Goal: Information Seeking & Learning: Learn about a topic

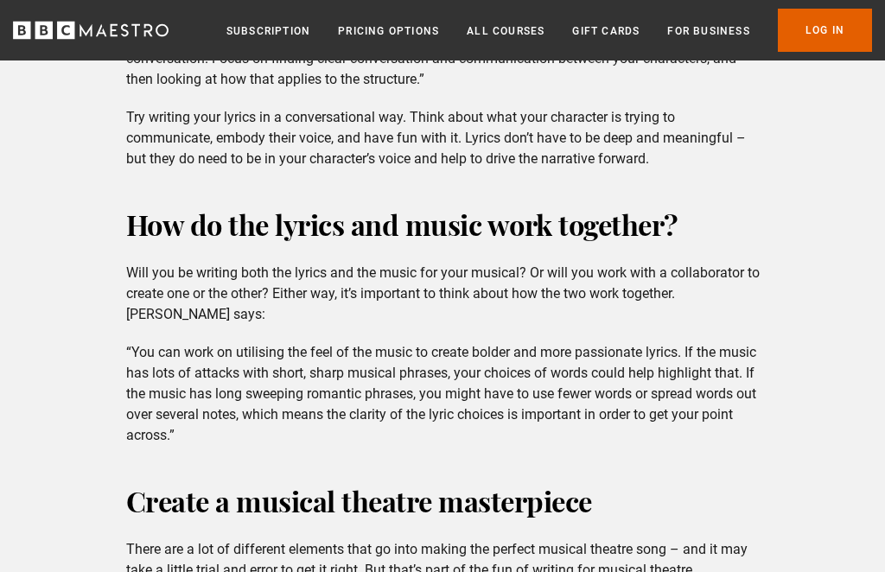
scroll to position [4180, 0]
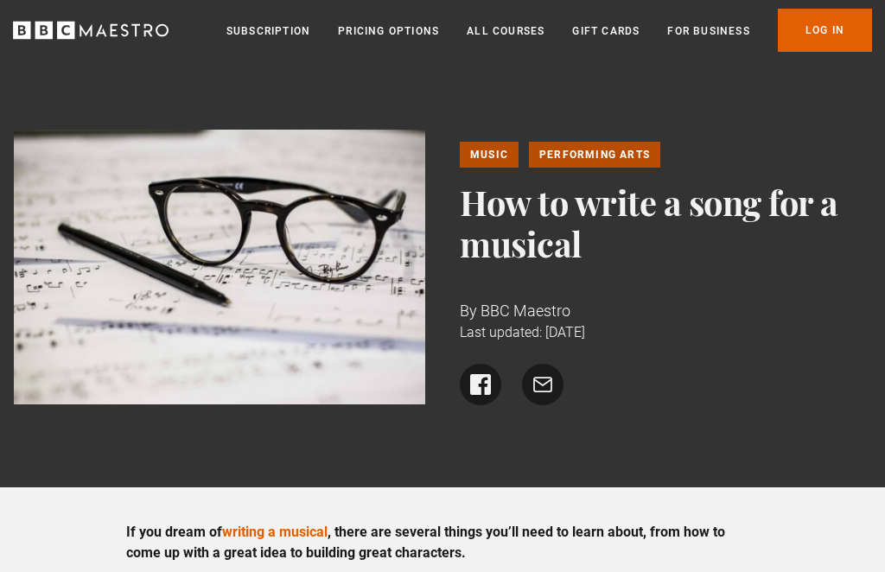
click at [615, 164] on link "Performing Arts" at bounding box center [594, 155] width 131 height 26
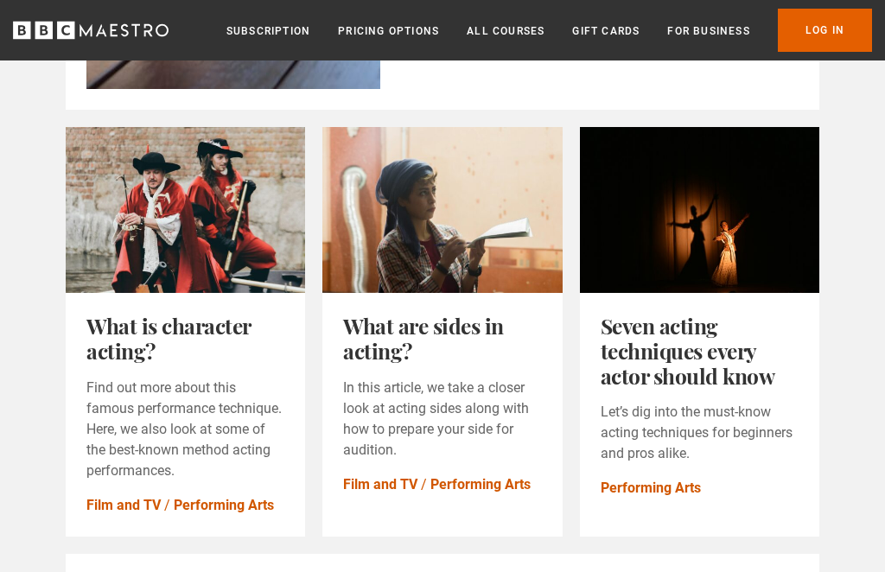
scroll to position [1005, 0]
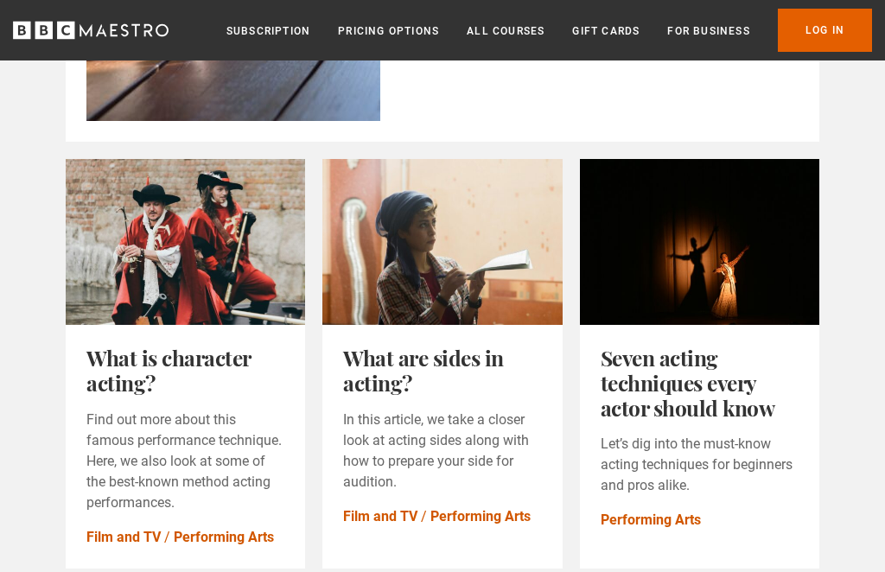
click at [130, 377] on link "What is character acting?" at bounding box center [168, 370] width 164 height 54
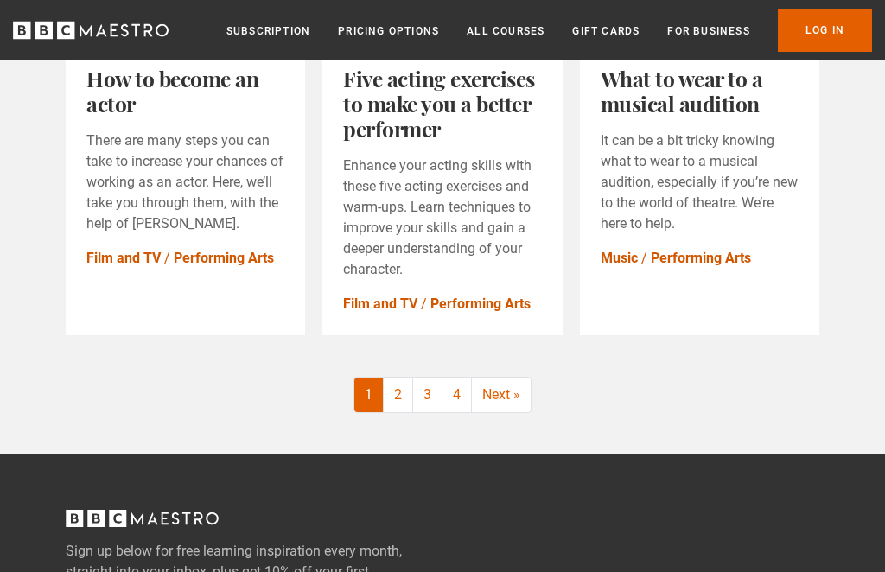
scroll to position [2015, 0]
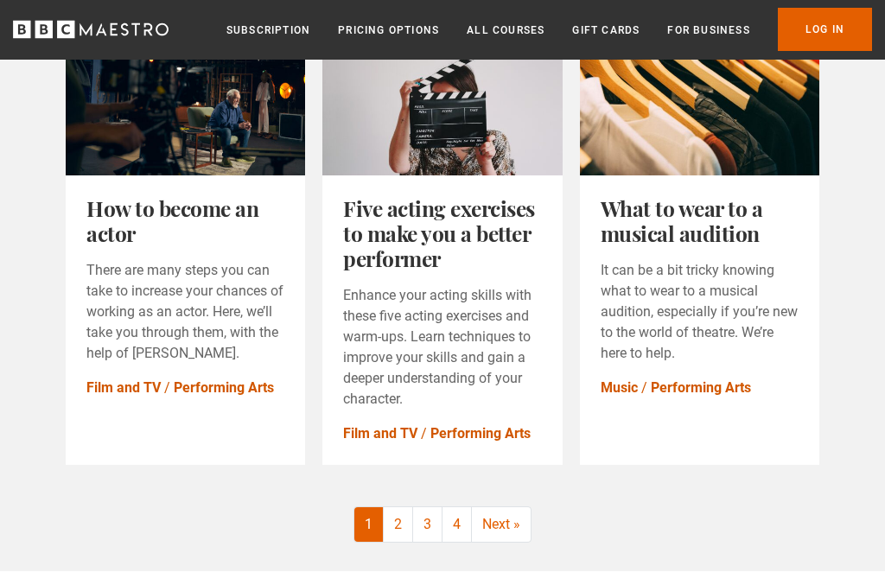
click at [512, 530] on link "Next »" at bounding box center [501, 525] width 59 height 35
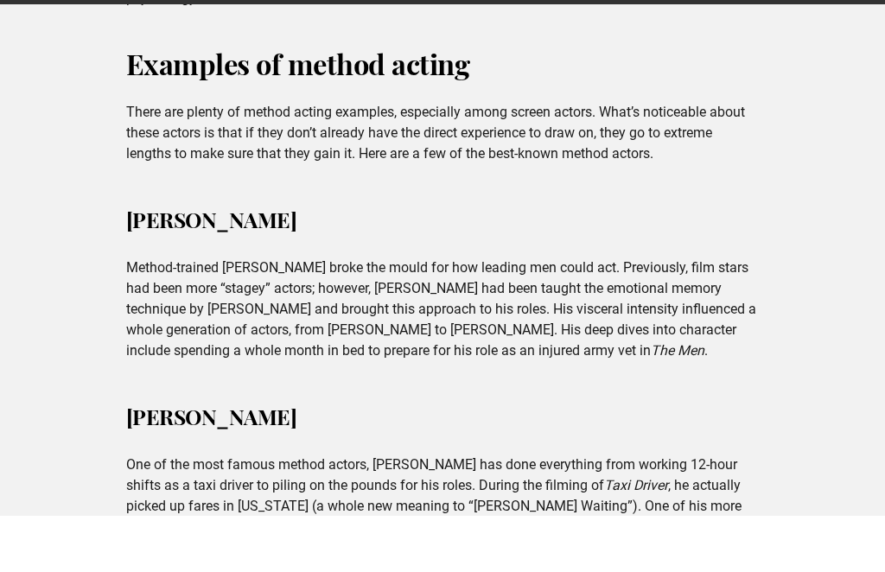
scroll to position [2612, 0]
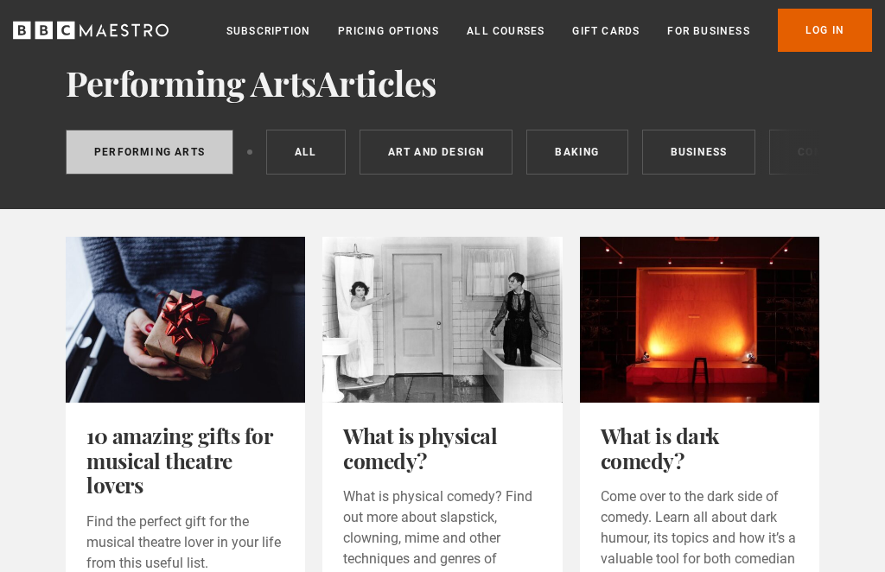
scroll to position [101, 0]
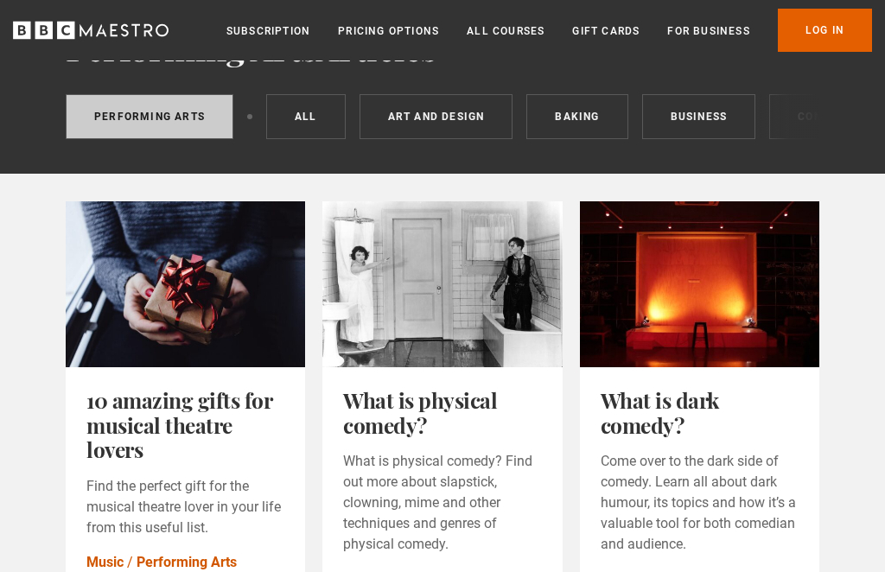
click at [706, 411] on link "What is dark comedy?" at bounding box center [660, 413] width 118 height 54
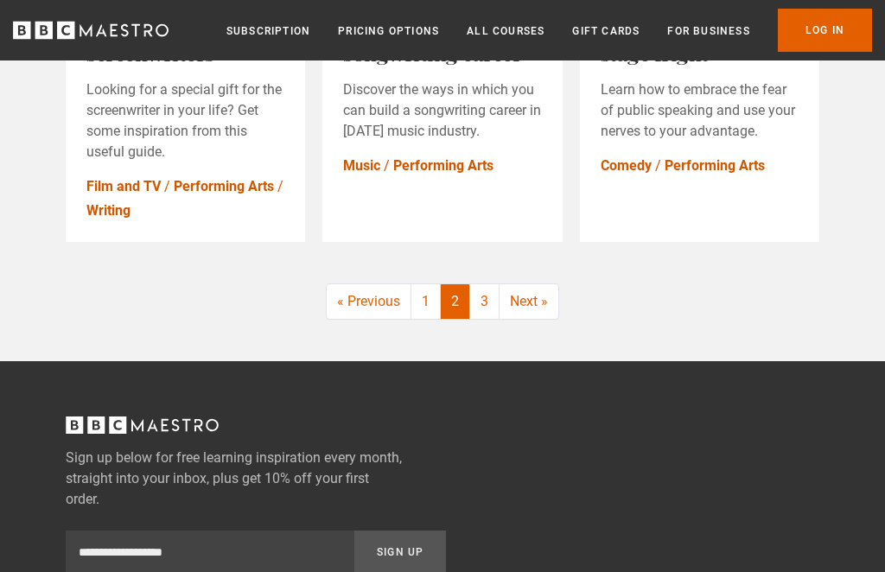
scroll to position [2211, 0]
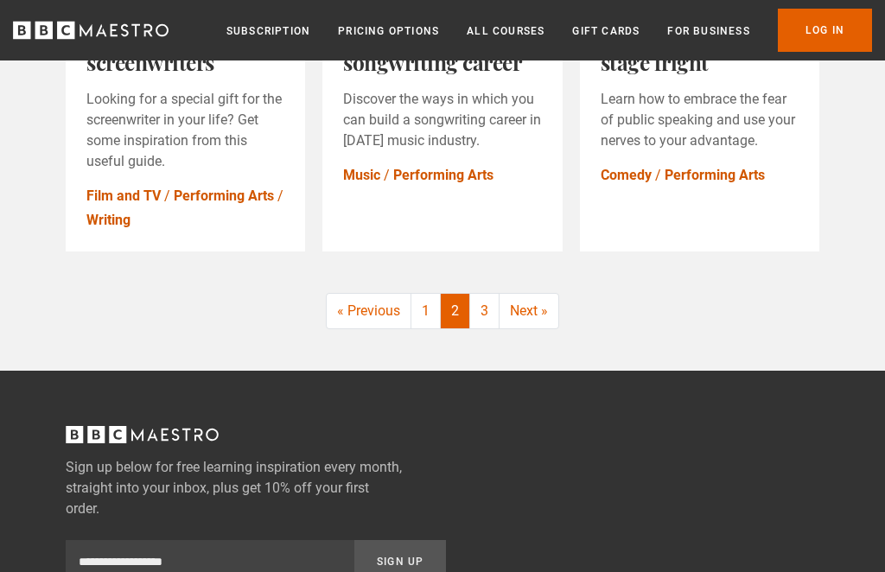
click at [543, 322] on link "Next »" at bounding box center [529, 311] width 59 height 35
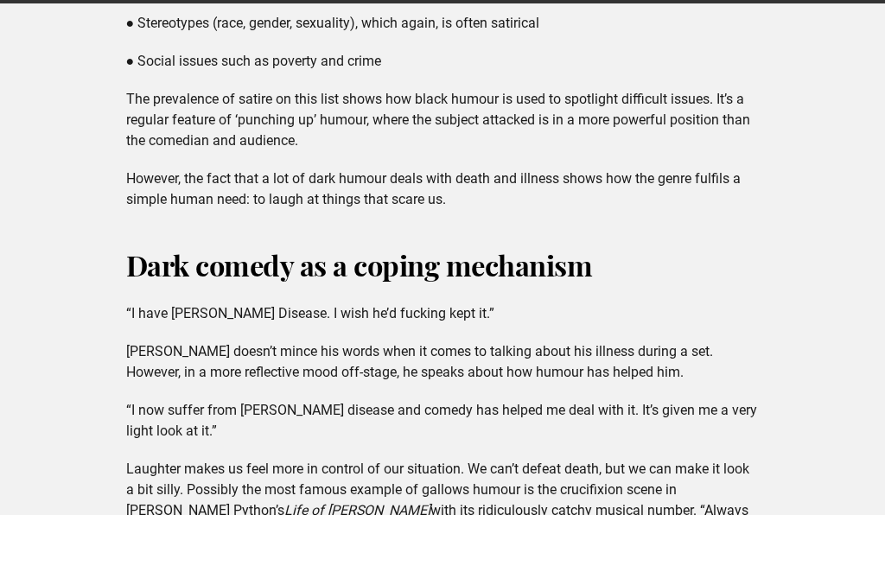
scroll to position [1242, 0]
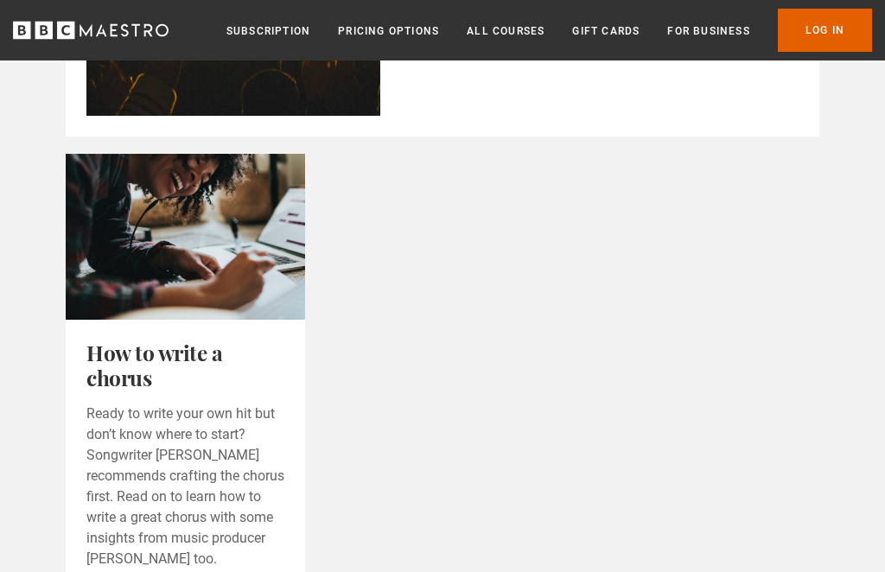
scroll to position [2077, 0]
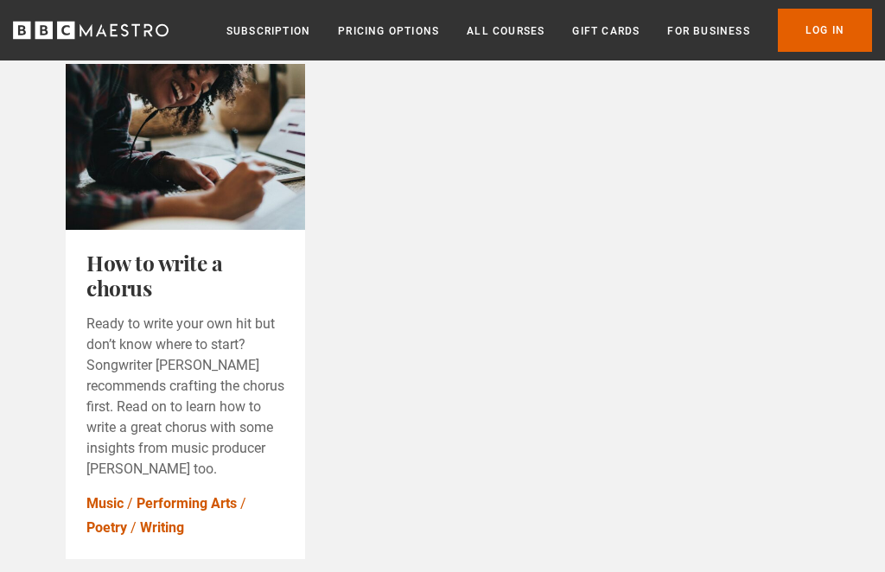
click at [143, 270] on link "How to write a chorus" at bounding box center [154, 275] width 136 height 54
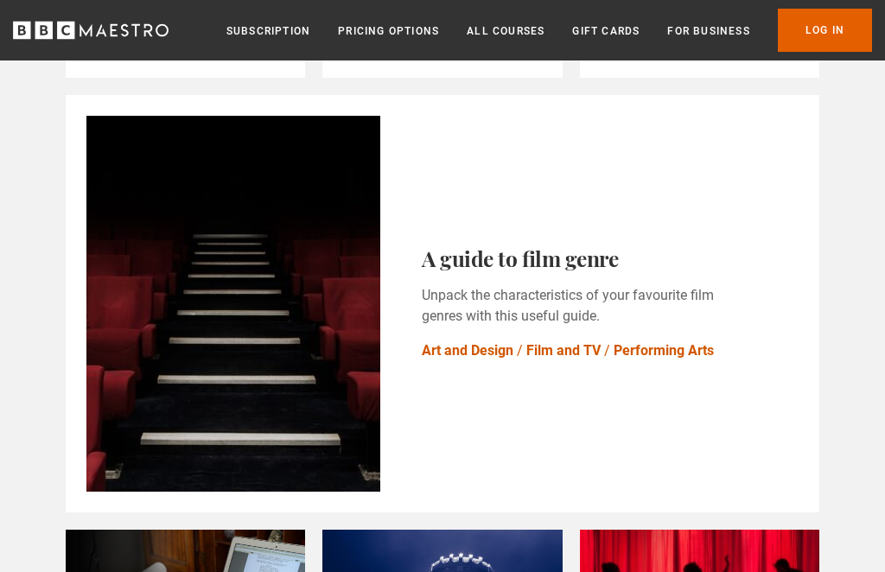
scroll to position [664, 0]
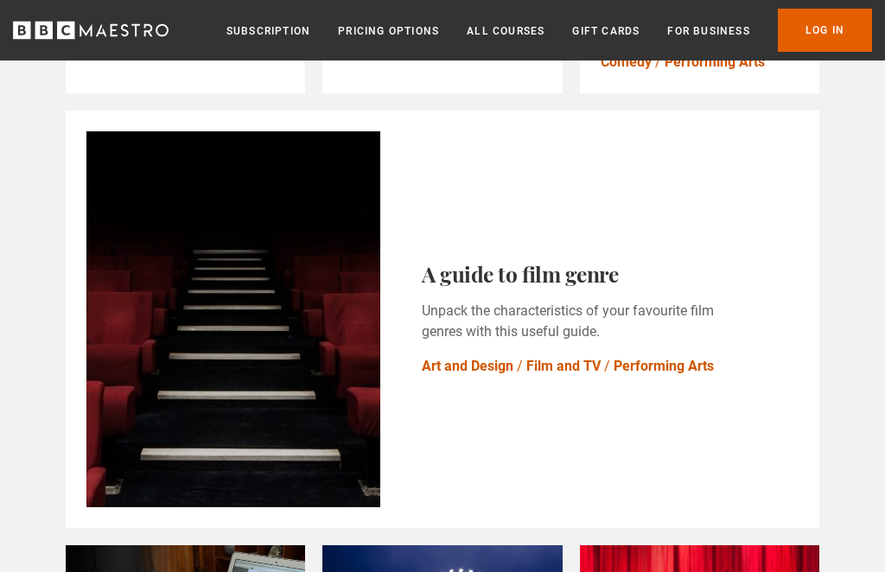
click at [422, 260] on link "A guide to film genre" at bounding box center [520, 274] width 196 height 29
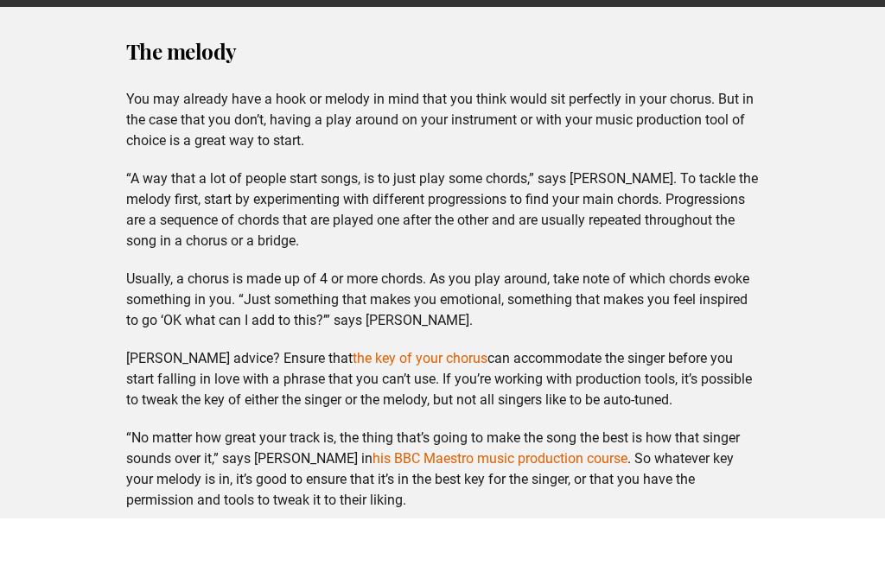
scroll to position [1839, 0]
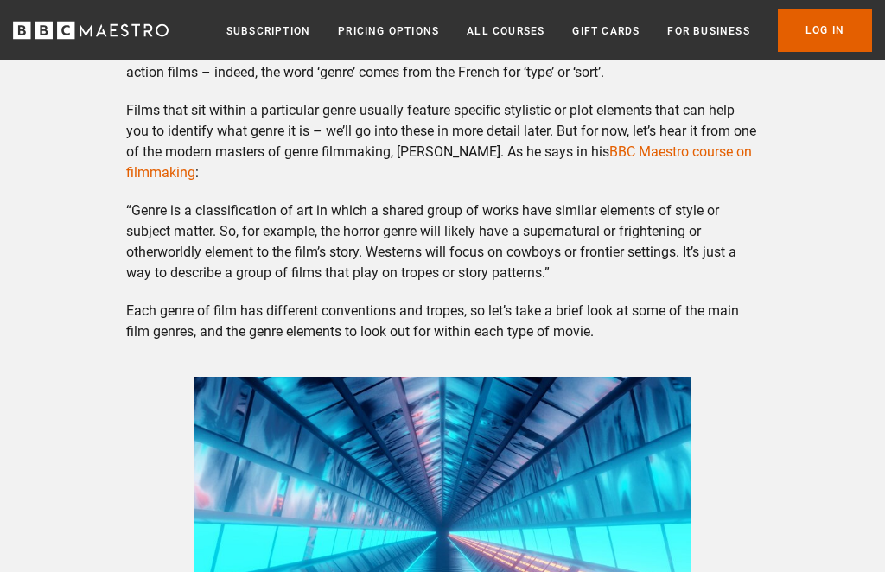
scroll to position [922, 0]
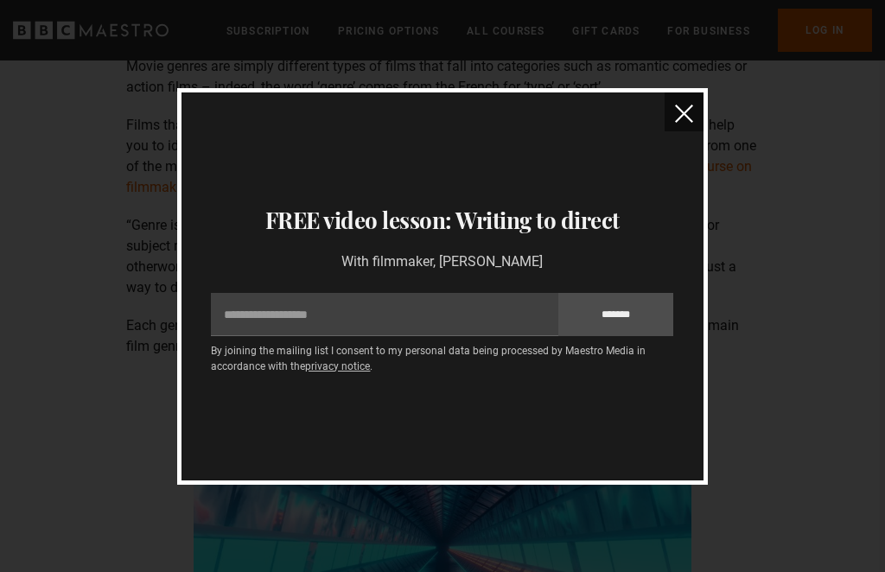
click at [681, 113] on img "close" at bounding box center [684, 114] width 18 height 18
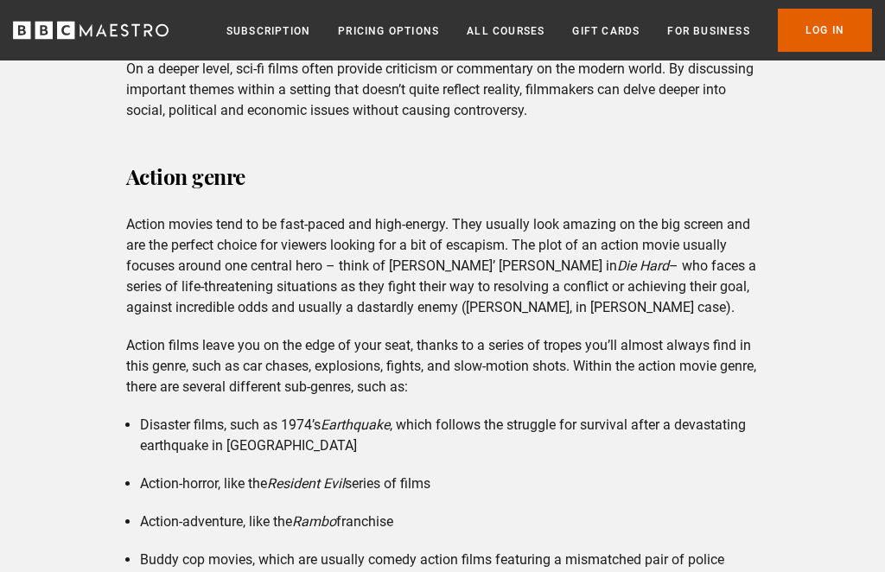
scroll to position [2073, 0]
